Goal: Task Accomplishment & Management: Complete application form

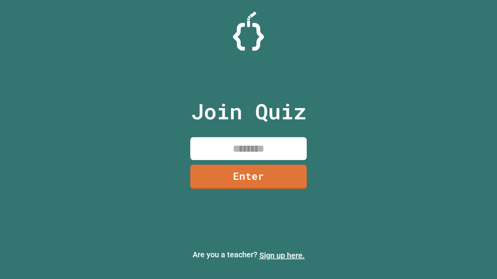
click at [282, 256] on link "Sign up here." at bounding box center [281, 255] width 45 height 9
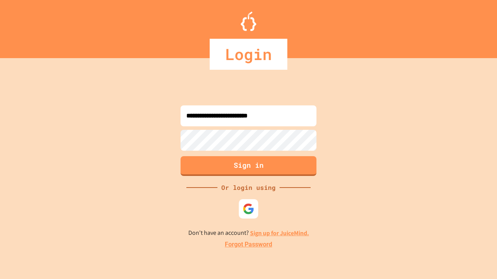
type input "**********"
